Goal: Information Seeking & Learning: Learn about a topic

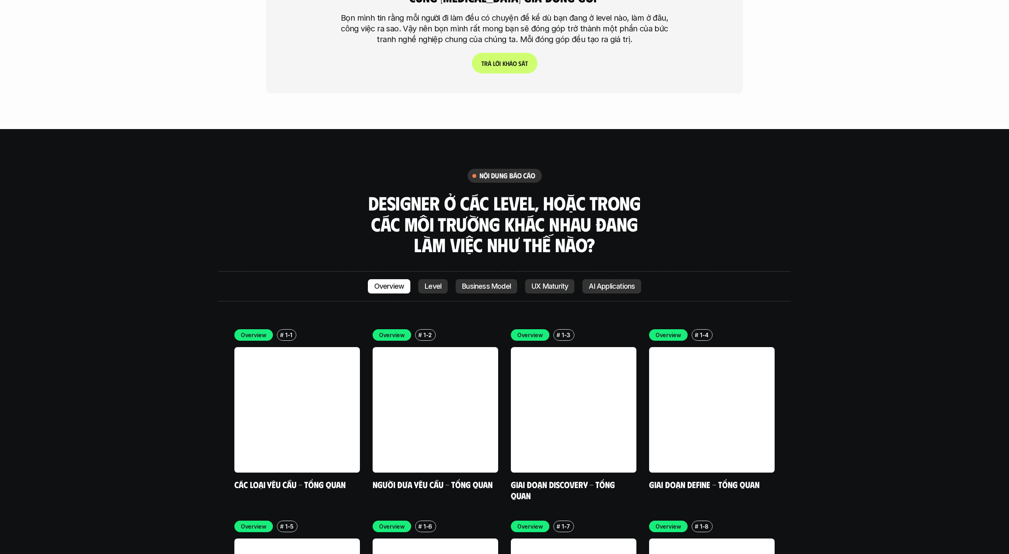
scroll to position [2277, 0]
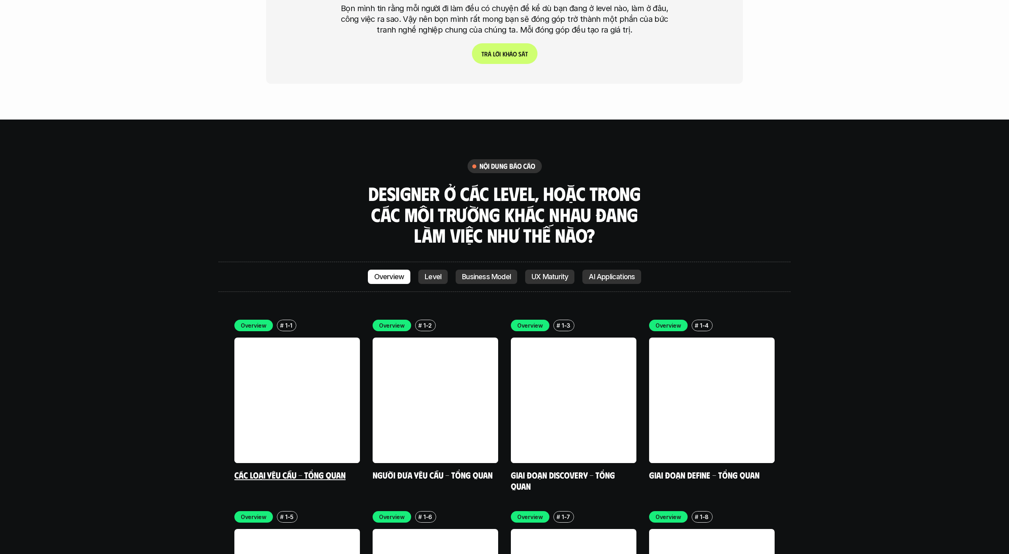
click at [321, 341] on link at bounding box center [296, 399] width 125 height 125
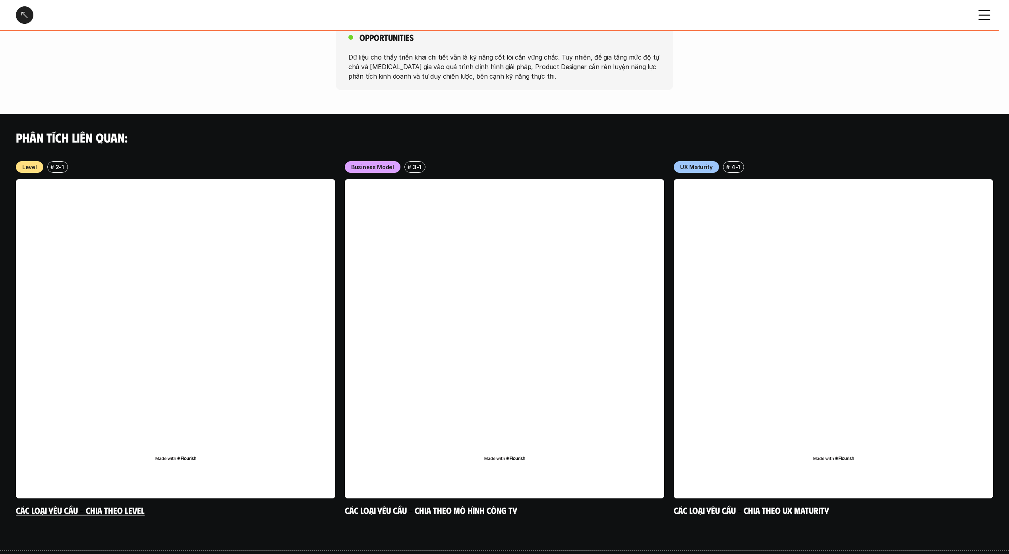
scroll to position [688, 0]
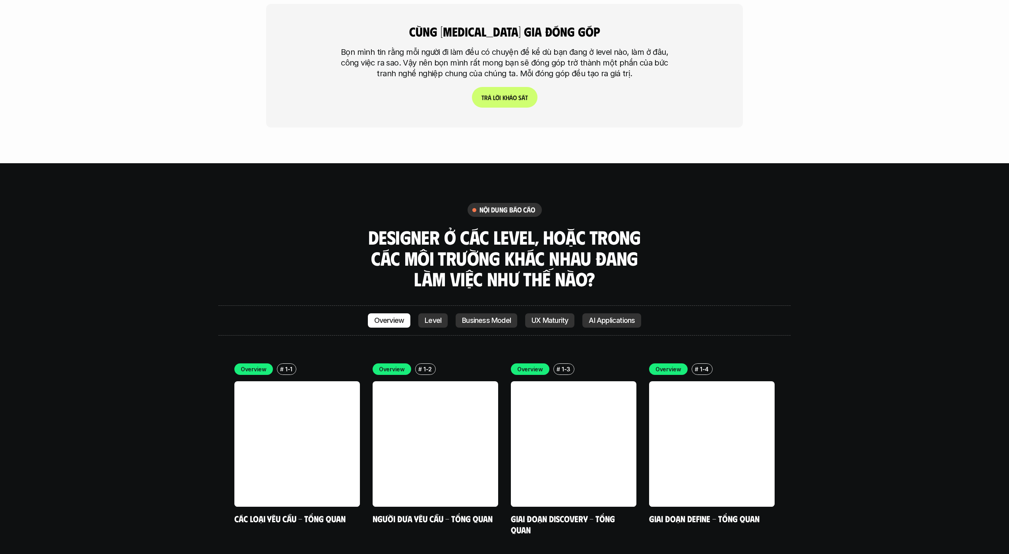
click at [430, 313] on link "Level" at bounding box center [432, 320] width 29 height 14
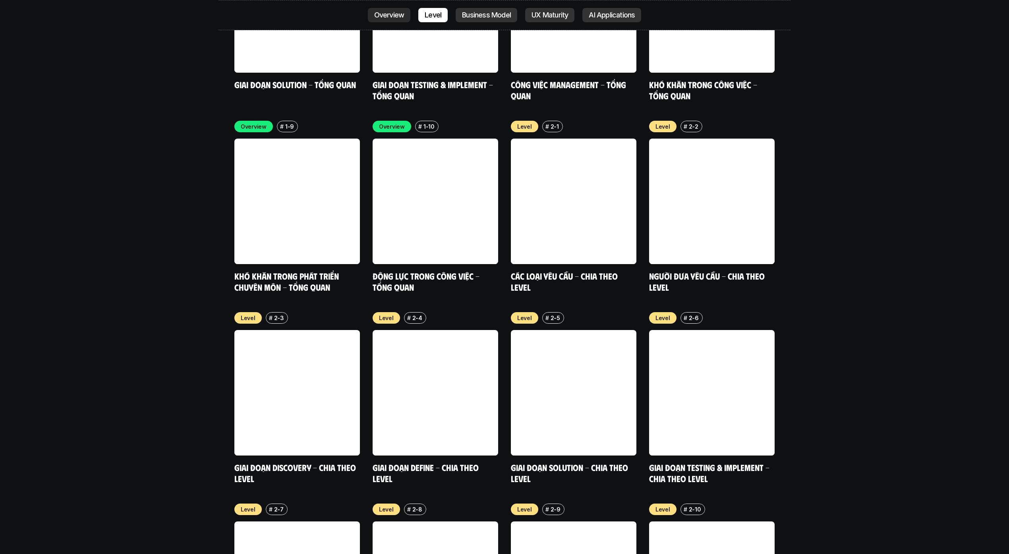
scroll to position [2896, 0]
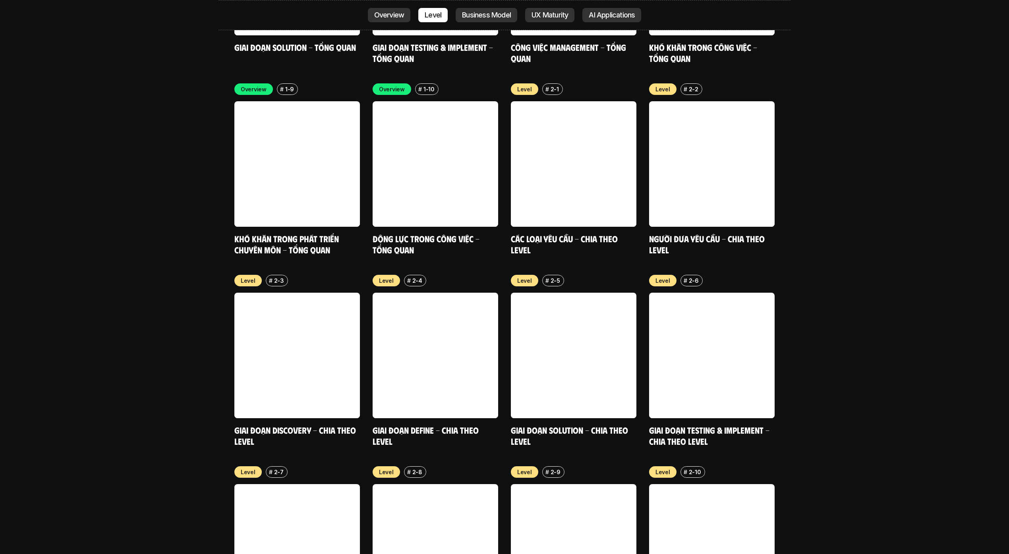
click at [476, 11] on p "Business Model" at bounding box center [486, 15] width 49 height 8
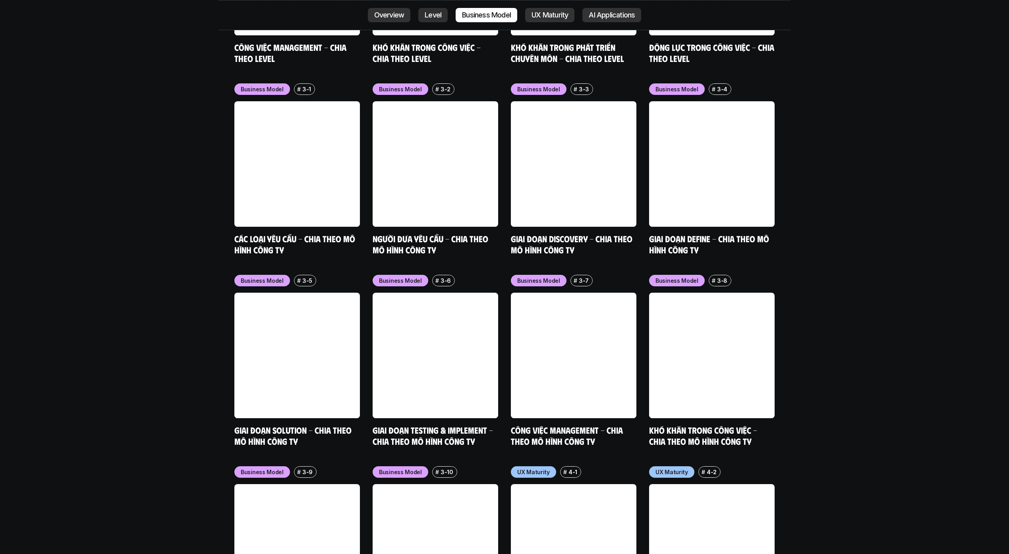
click at [543, 17] on p "UX Maturity" at bounding box center [549, 15] width 37 height 8
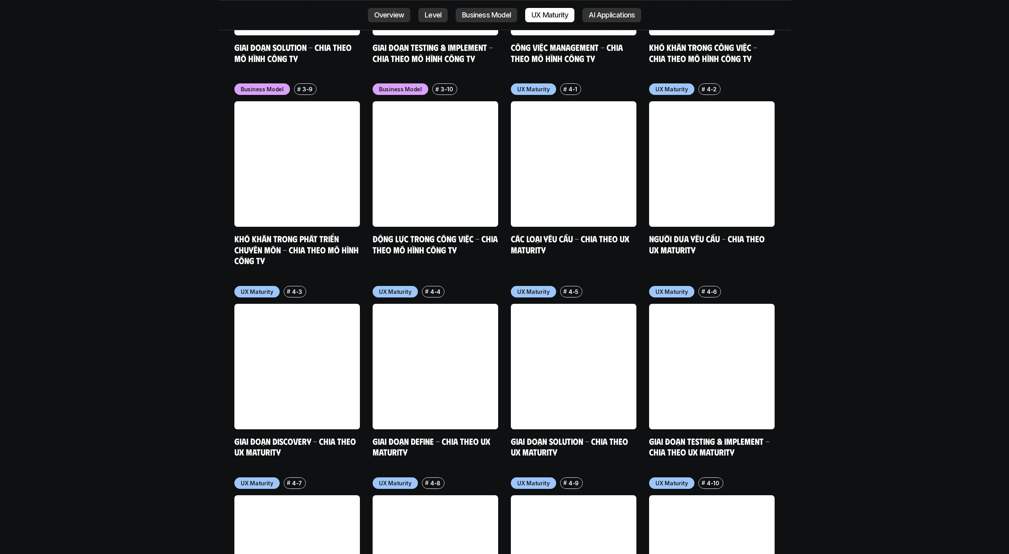
click at [610, 14] on p "AI Applications" at bounding box center [611, 15] width 46 height 8
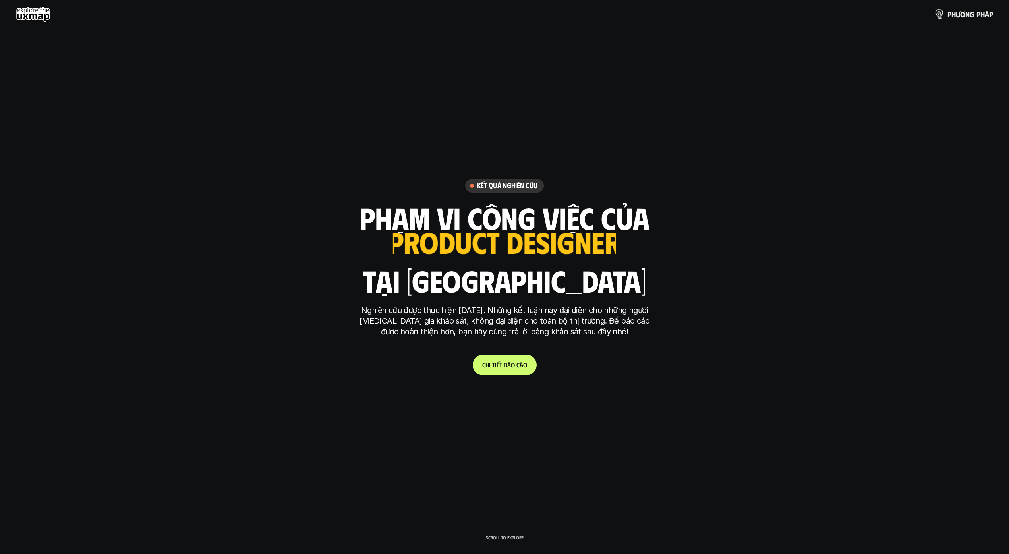
click at [972, 11] on p "p h ư ơ n g p h á p" at bounding box center [970, 14] width 46 height 9
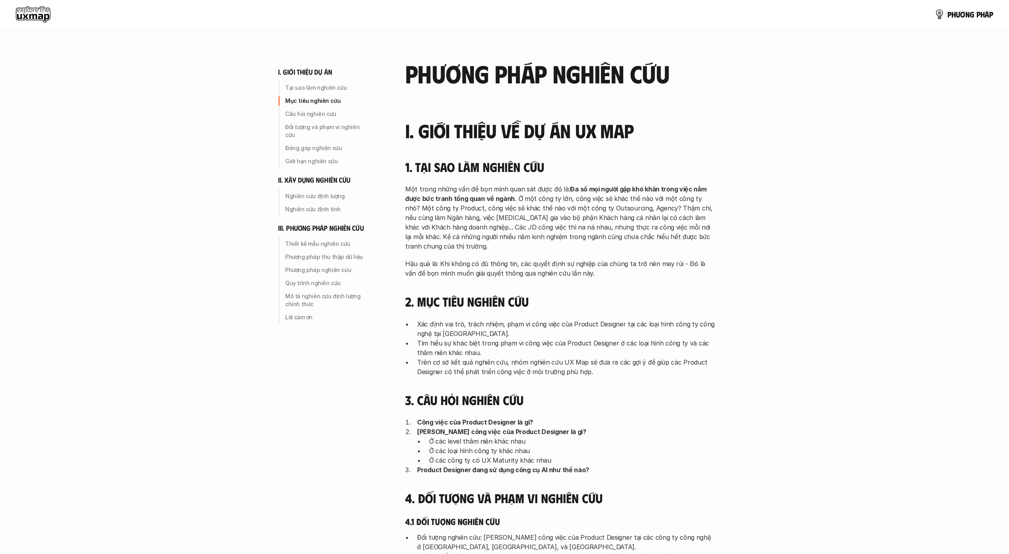
click at [33, 17] on use at bounding box center [33, 14] width 35 height 16
